Goal: Task Accomplishment & Management: Manage account settings

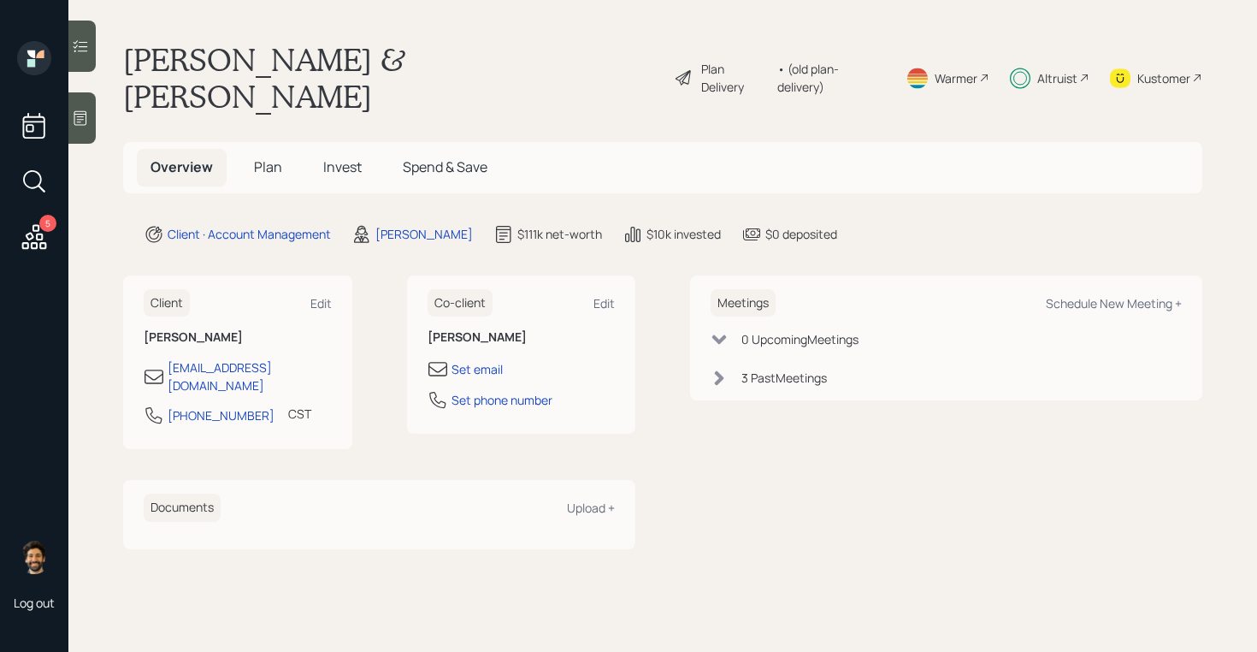
click at [1051, 69] on div "Altruist" at bounding box center [1057, 78] width 40 height 18
click at [350, 149] on h5 "Invest" at bounding box center [343, 167] width 66 height 37
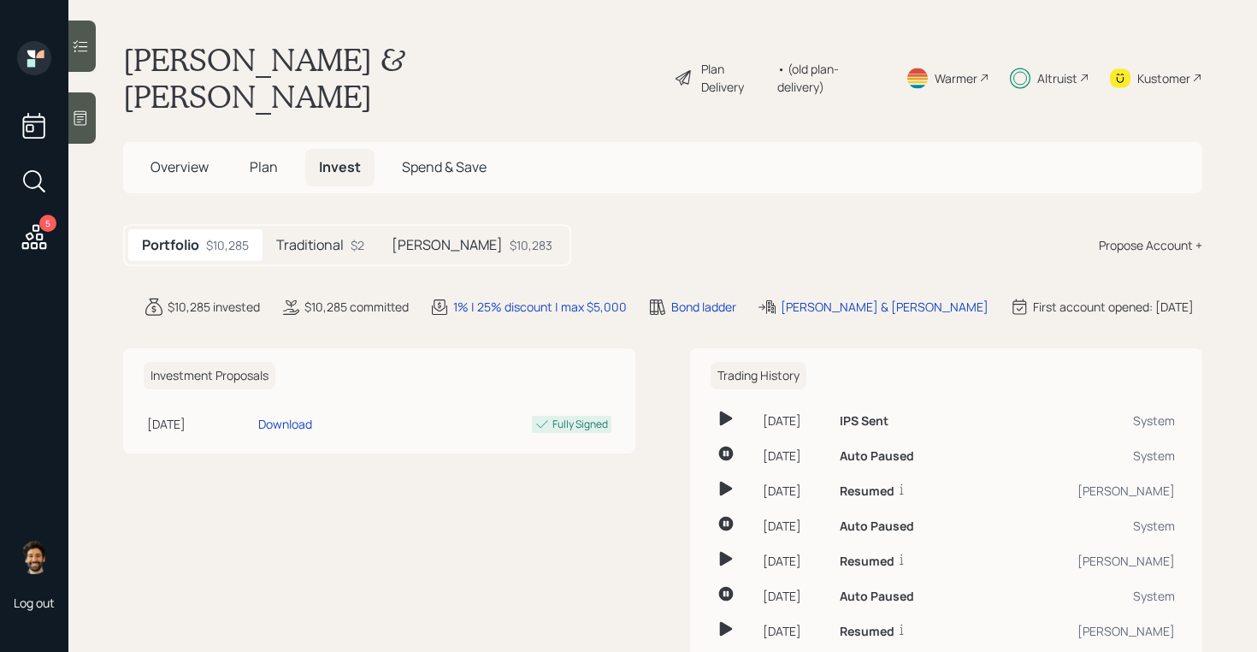
click at [428, 229] on div "[PERSON_NAME] $10,283" at bounding box center [472, 245] width 188 height 32
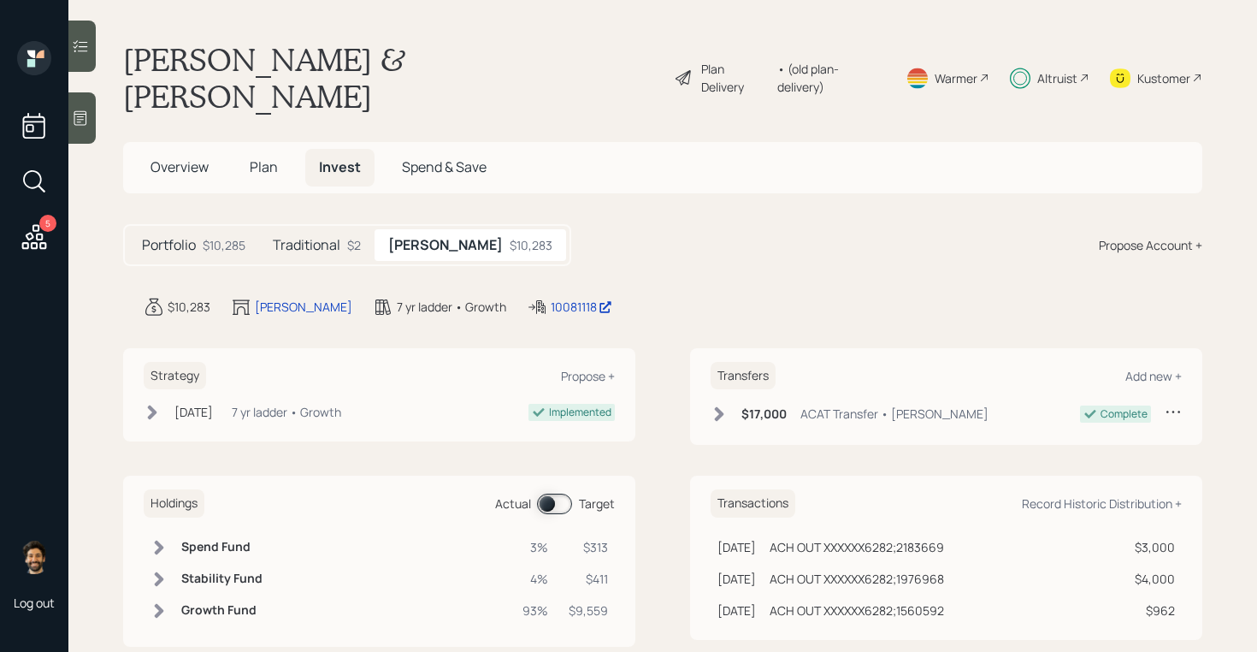
click at [550, 494] on span at bounding box center [554, 504] width 35 height 21
